Goal: Task Accomplishment & Management: Manage account settings

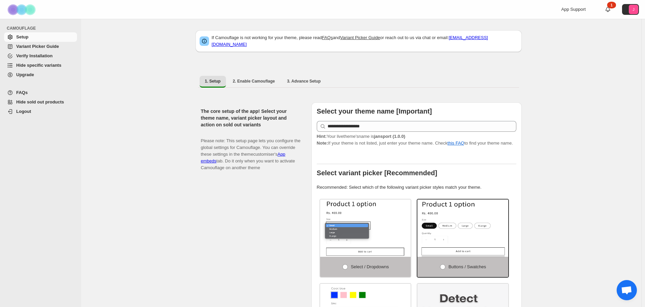
click at [29, 68] on span "Hide specific variants" at bounding box center [38, 65] width 45 height 5
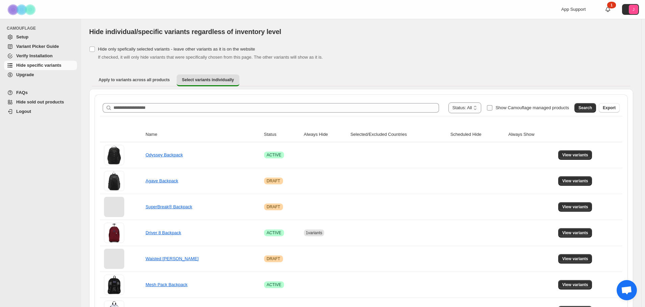
click at [513, 110] on span "Show Camouflage managed products" at bounding box center [532, 107] width 74 height 5
click at [589, 110] on span "Search" at bounding box center [585, 107] width 14 height 5
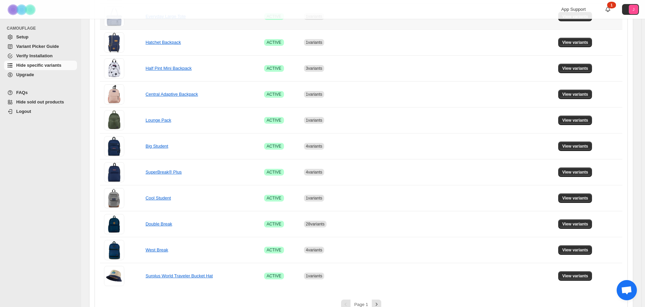
scroll to position [385, 0]
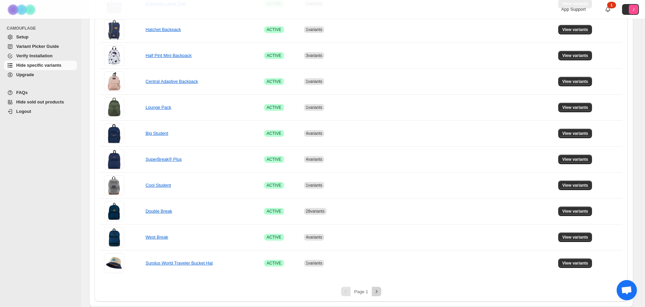
click at [377, 292] on icon "Next" at bounding box center [377, 291] width 2 height 3
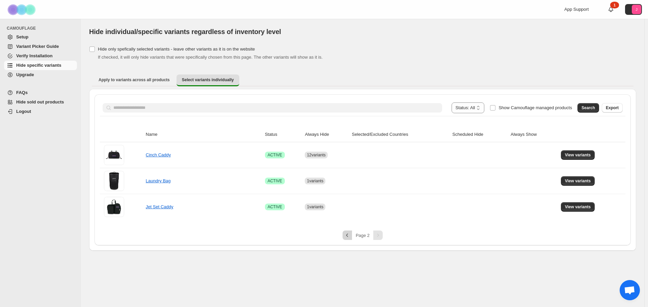
click at [350, 238] on icon "Previous" at bounding box center [347, 235] width 7 height 7
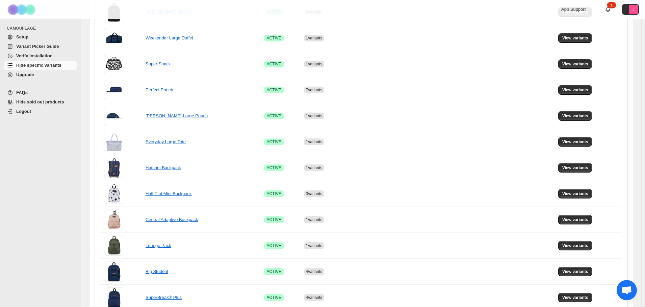
scroll to position [270, 0]
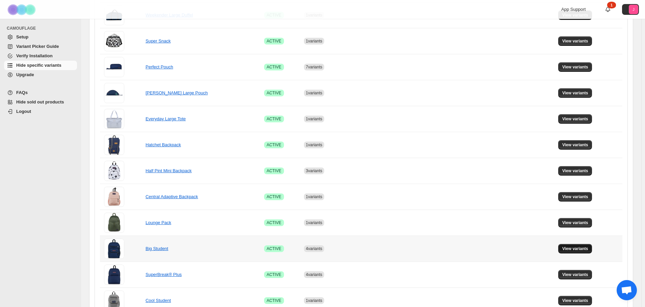
click at [581, 251] on span "View variants" at bounding box center [575, 248] width 26 height 5
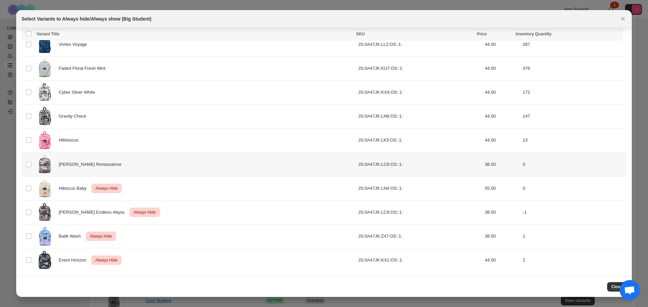
scroll to position [580, 0]
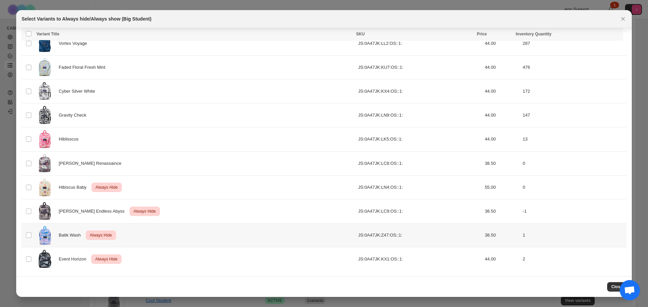
click at [24, 236] on td "Select product variant" at bounding box center [28, 235] width 13 height 24
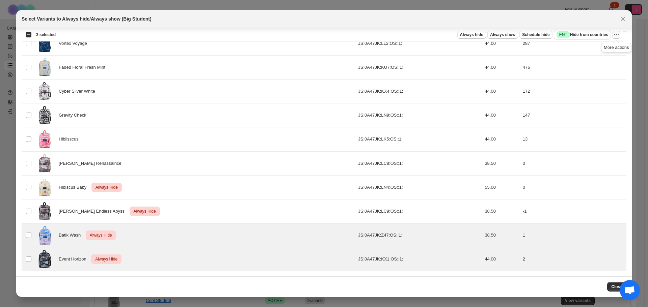
click at [618, 34] on icon "More actions" at bounding box center [616, 34] width 7 height 7
click at [596, 47] on span "Undo always hide" at bounding box center [584, 48] width 35 height 5
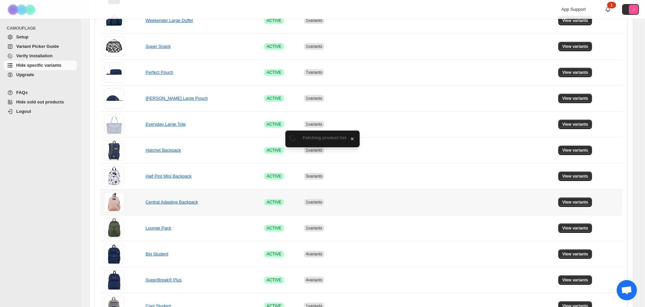
scroll to position [270, 0]
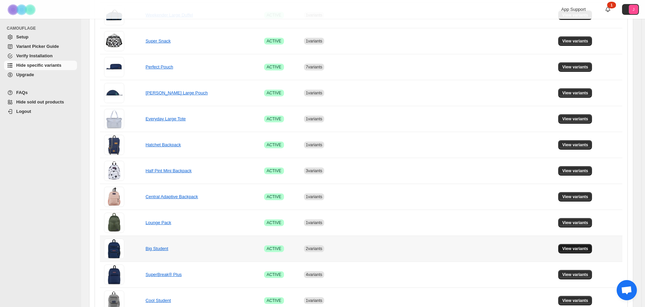
click at [574, 250] on span "View variants" at bounding box center [575, 248] width 26 height 5
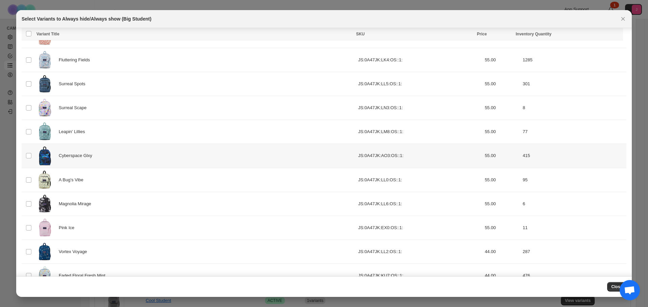
scroll to position [580, 0]
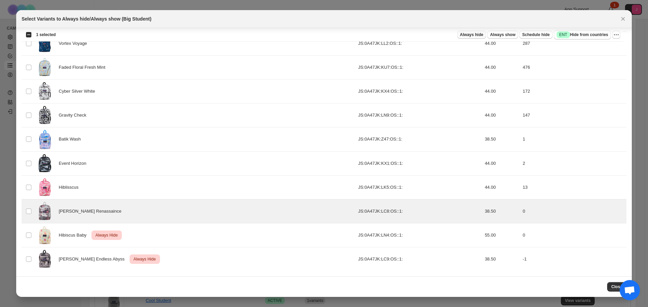
click at [478, 36] on span "Always hide" at bounding box center [471, 34] width 23 height 5
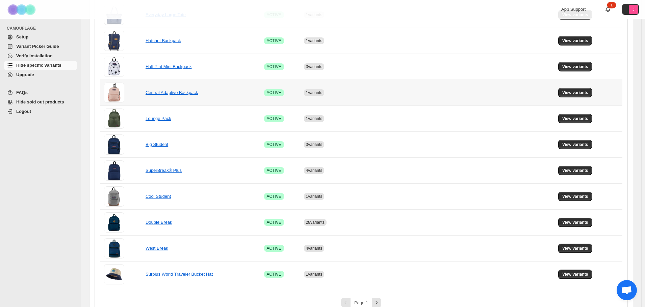
scroll to position [385, 0]
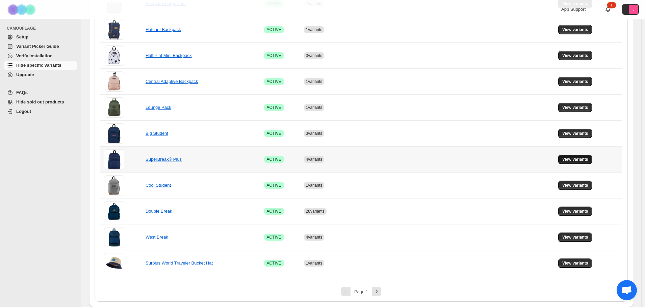
click at [566, 158] on span "View variants" at bounding box center [575, 159] width 26 height 5
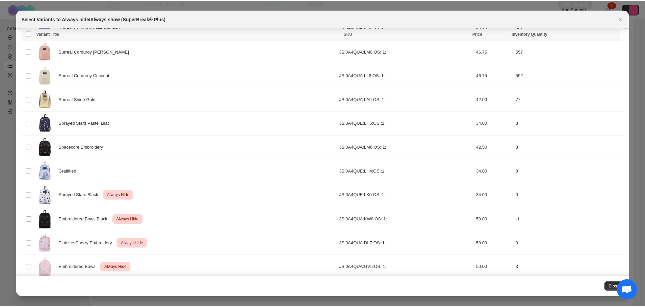
scroll to position [724, 0]
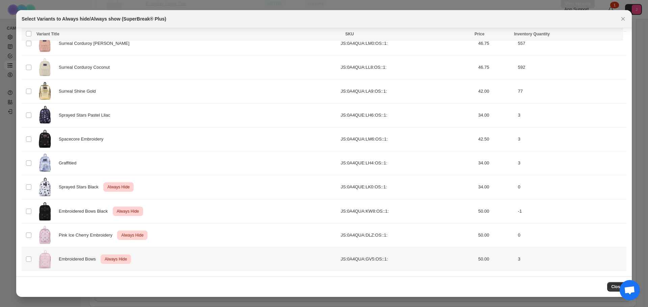
click at [25, 261] on td "Select product variant" at bounding box center [28, 259] width 13 height 24
click at [617, 33] on icon "More actions" at bounding box center [616, 34] width 7 height 7
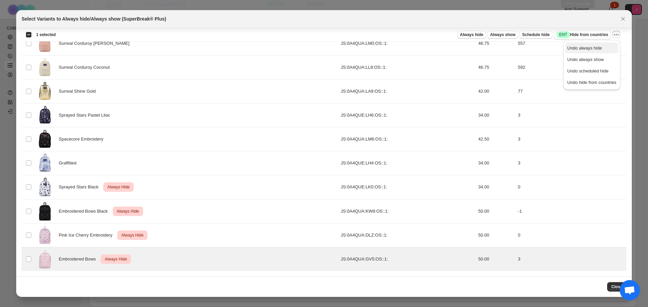
click at [603, 47] on span "Undo always hide" at bounding box center [591, 48] width 49 height 7
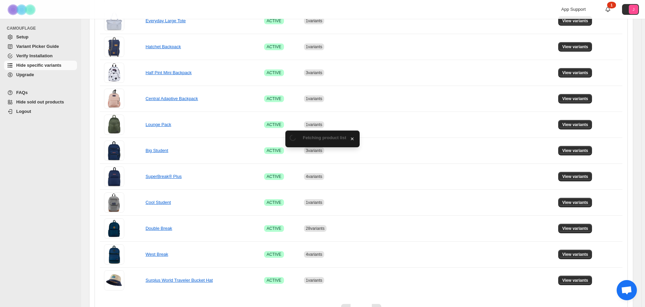
scroll to position [385, 0]
